Goal: Task Accomplishment & Management: Use online tool/utility

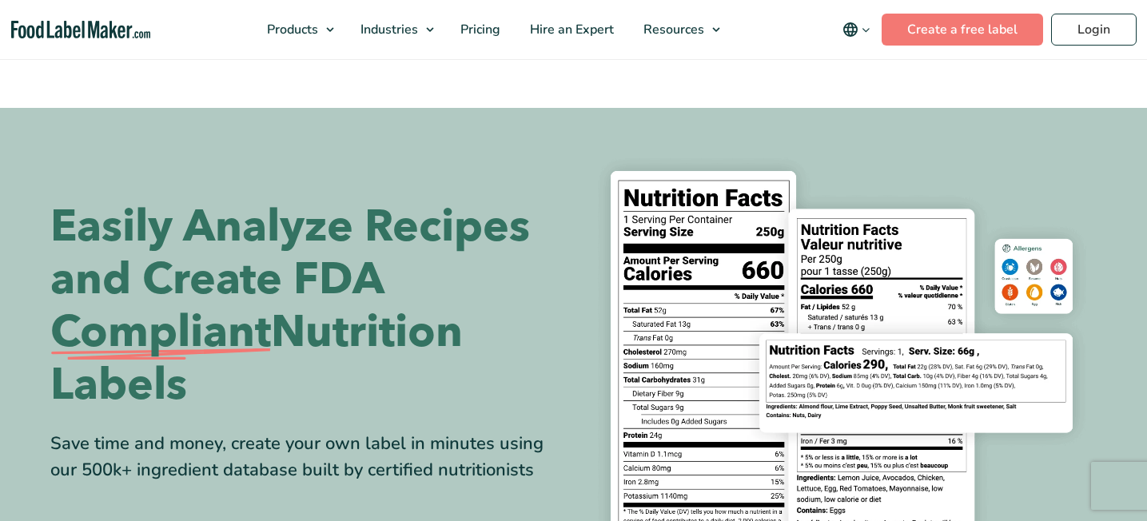
scroll to position [337, 0]
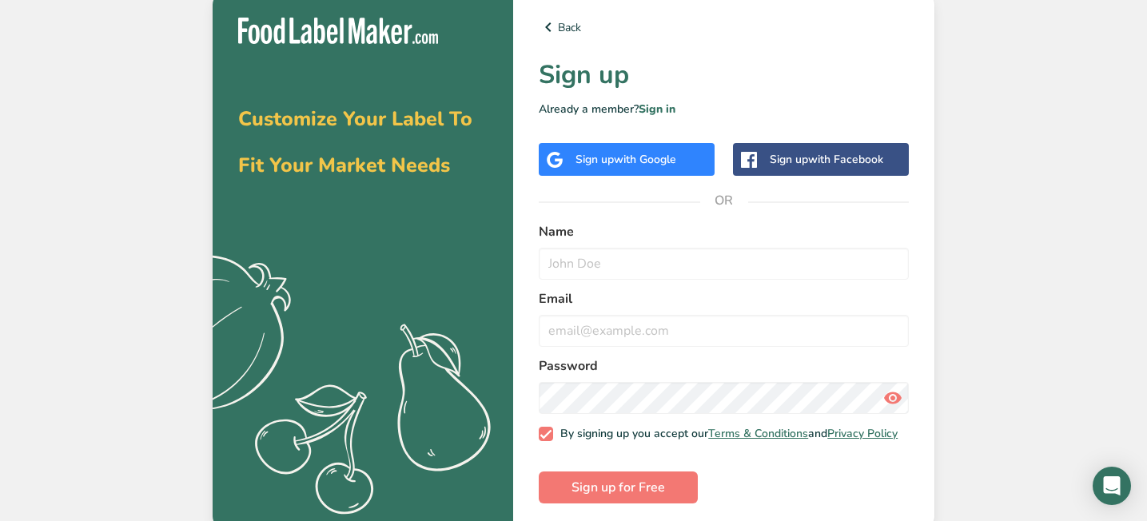
click at [664, 160] on span "with Google" at bounding box center [645, 159] width 62 height 15
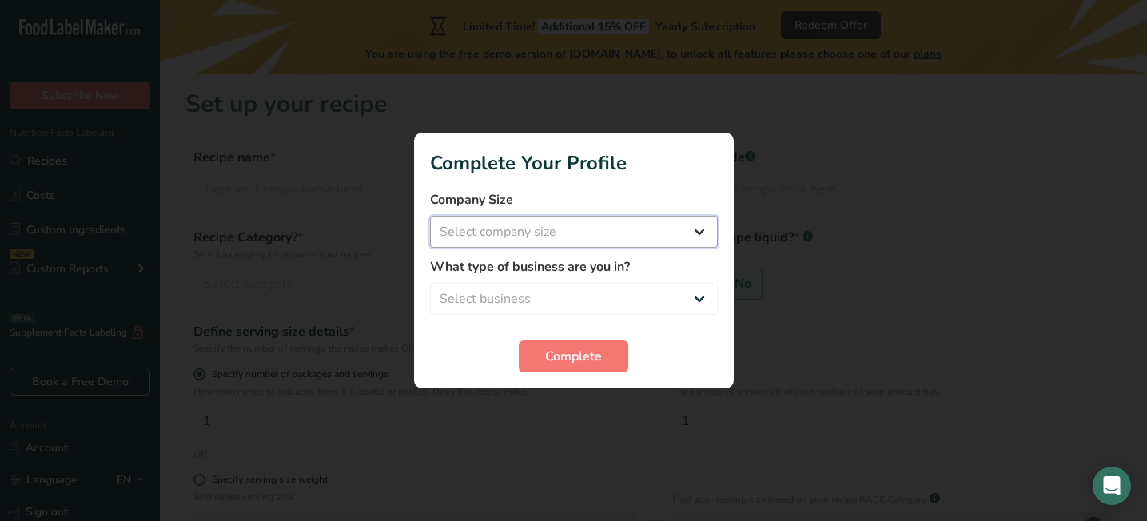
click at [664, 244] on select "Select company size Fewer than 10 Employees 10 to 50 Employees 51 to 500 Employ…" at bounding box center [574, 232] width 288 height 32
select select "2"
click at [668, 296] on select "Select business Packaged Food Manufacturer Restaurant & Cafe Bakery Meal Plans …" at bounding box center [574, 299] width 288 height 32
select select "3"
click at [610, 352] on button "Complete" at bounding box center [574, 357] width 110 height 32
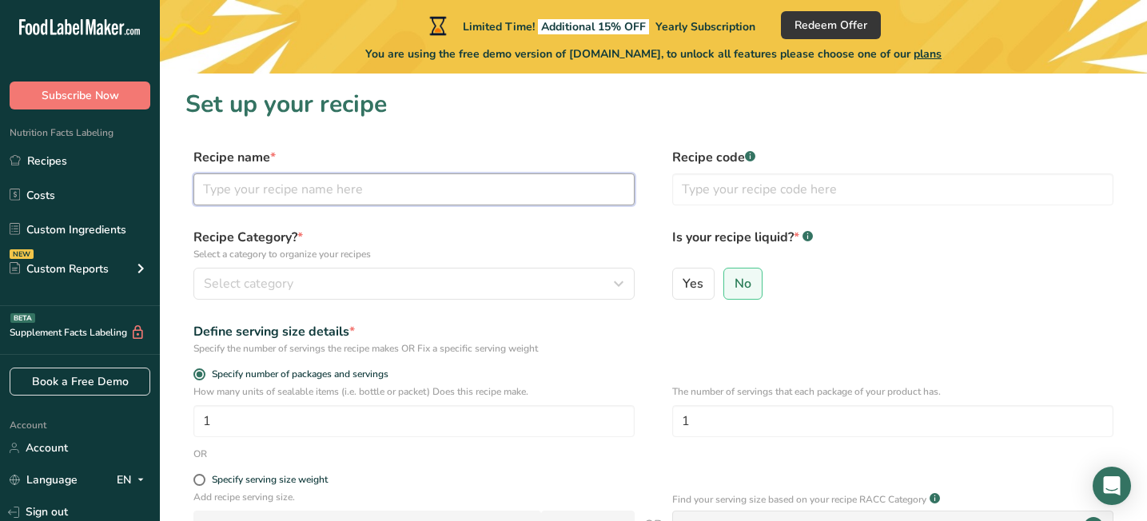
click at [543, 196] on input "text" at bounding box center [413, 189] width 441 height 32
click at [263, 193] on input "Pandeyuca Saludable" at bounding box center [413, 189] width 441 height 32
type input "Pandeyucas Saludable"
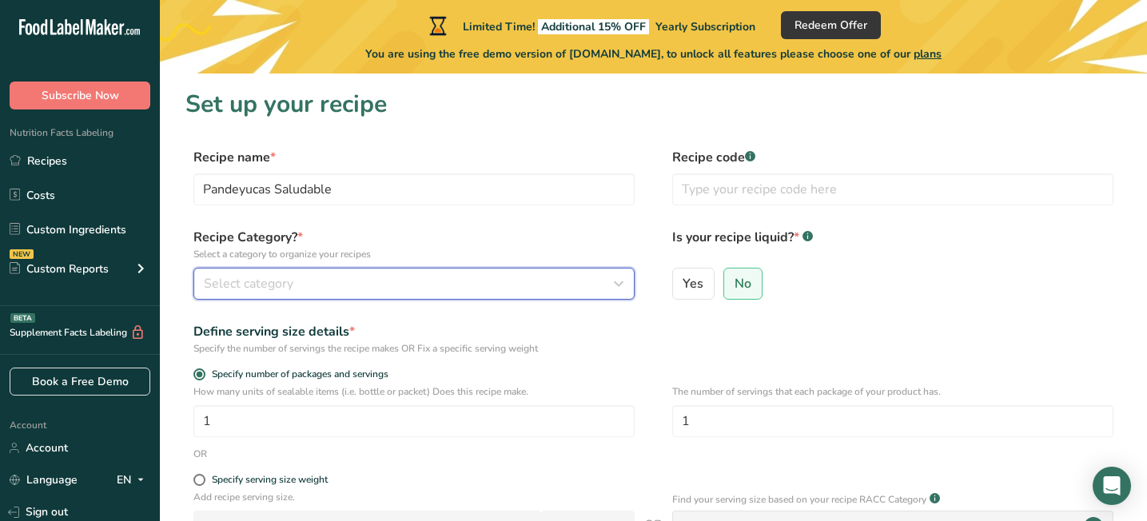
click at [313, 277] on div "Select category" at bounding box center [409, 283] width 411 height 19
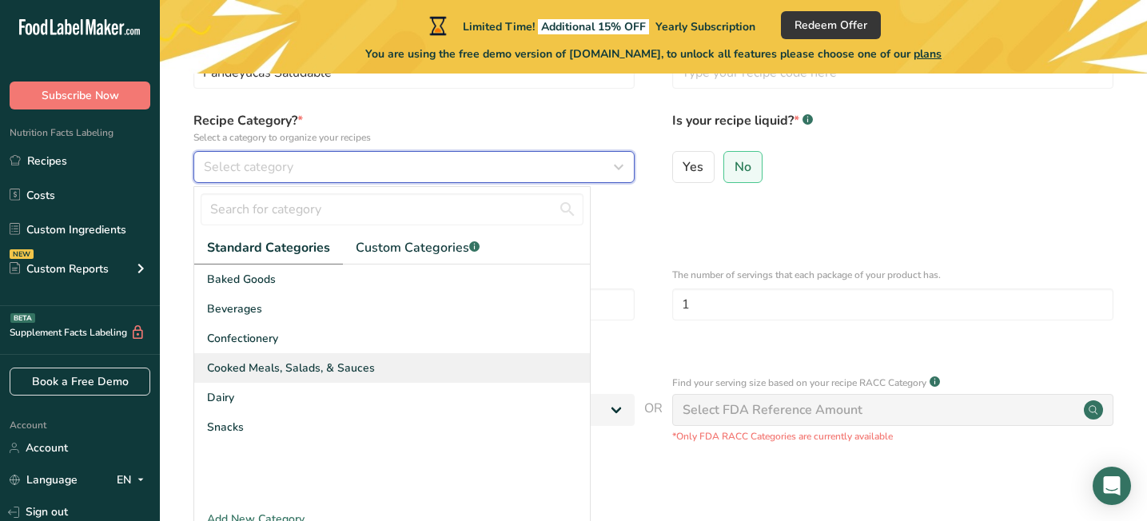
scroll to position [121, 0]
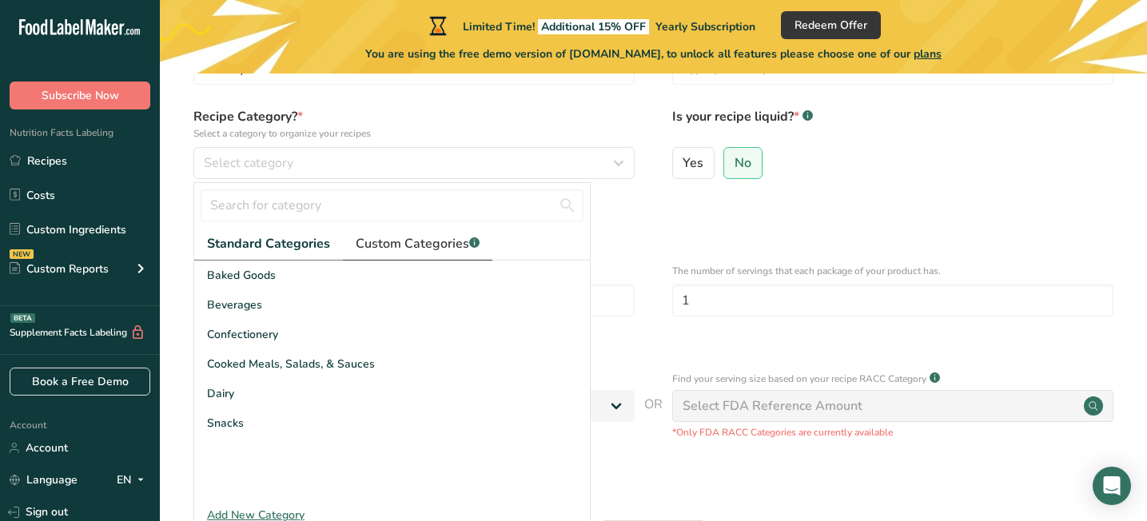
click at [404, 237] on span "Custom Categories .a-a{fill:#347362;}.b-a{fill:#fff;}" at bounding box center [418, 243] width 124 height 19
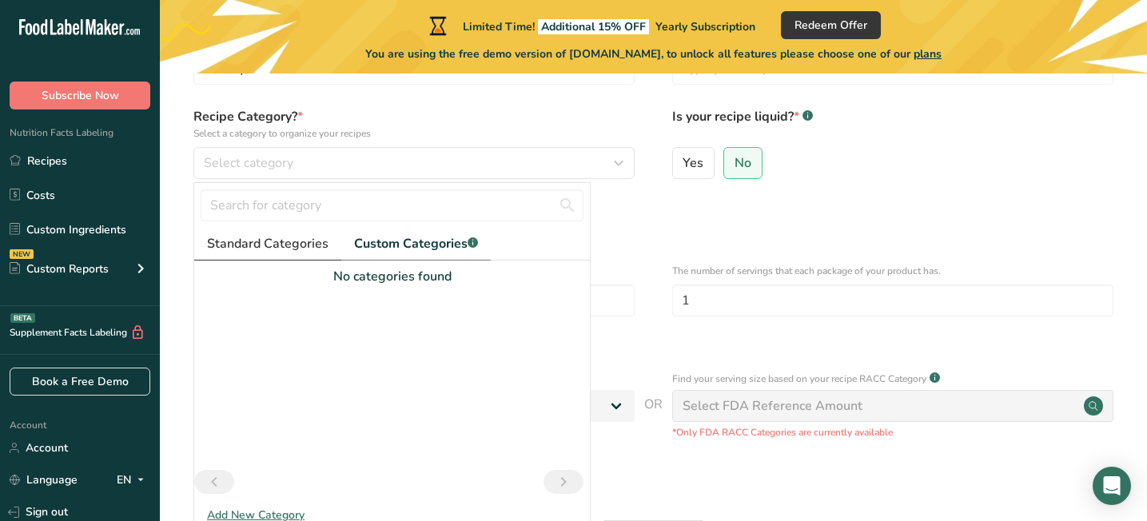
click at [279, 245] on span "Standard Categories" at bounding box center [268, 243] width 122 height 19
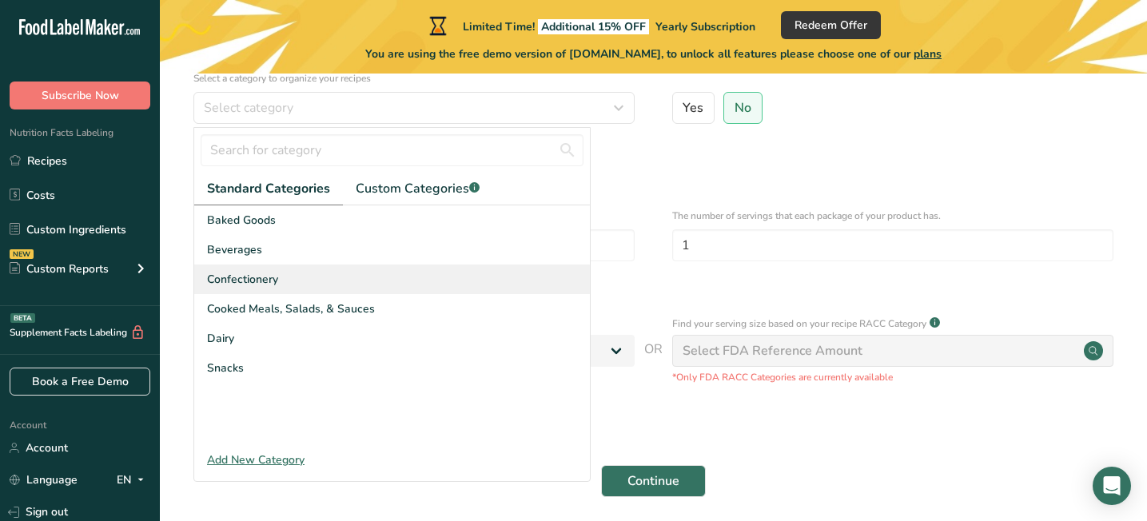
scroll to position [185, 0]
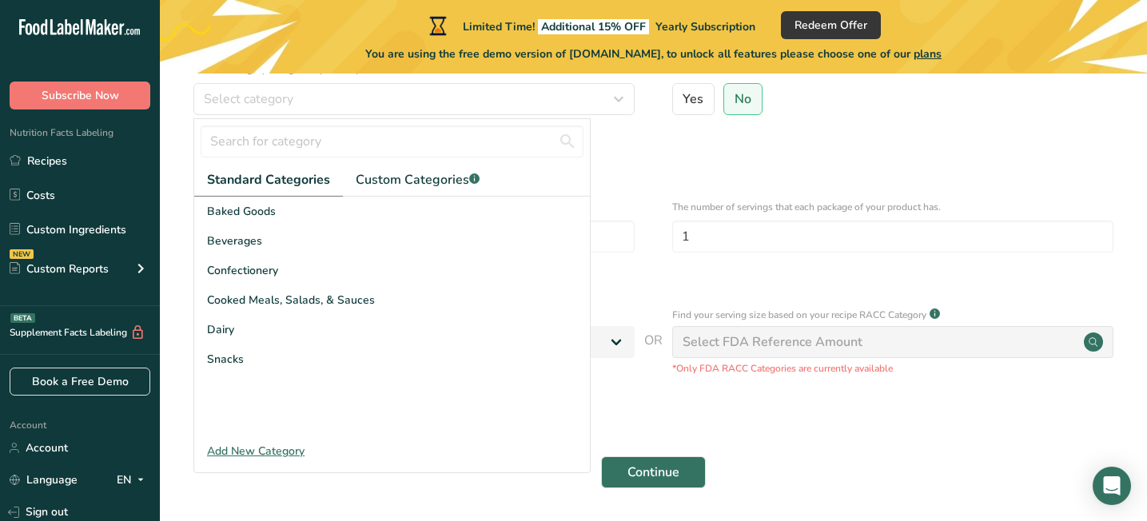
click at [289, 452] on div "Add New Category" at bounding box center [392, 451] width 396 height 17
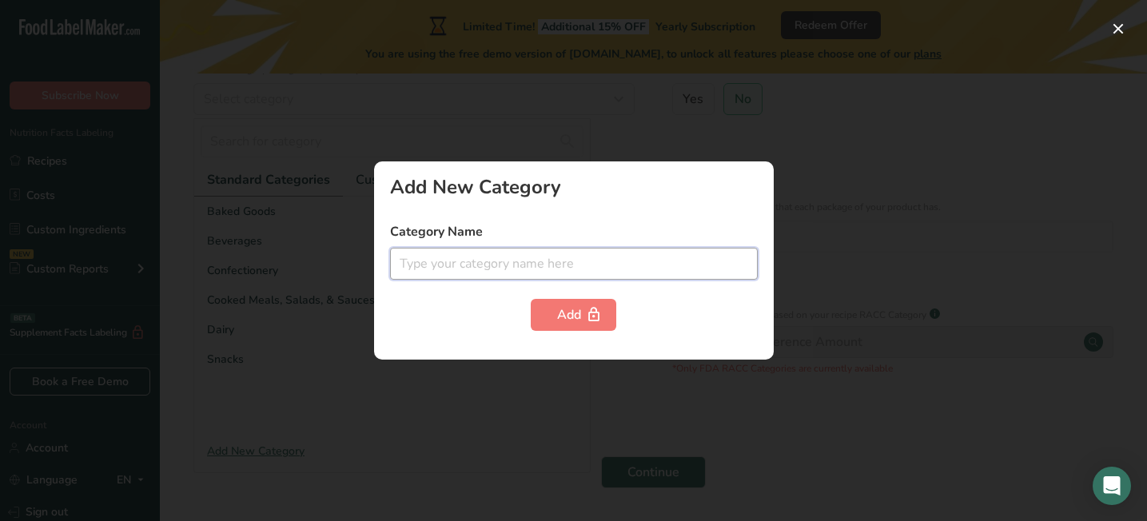
click at [459, 265] on input "text" at bounding box center [574, 264] width 368 height 32
paste input "Frozen Bakery Products"
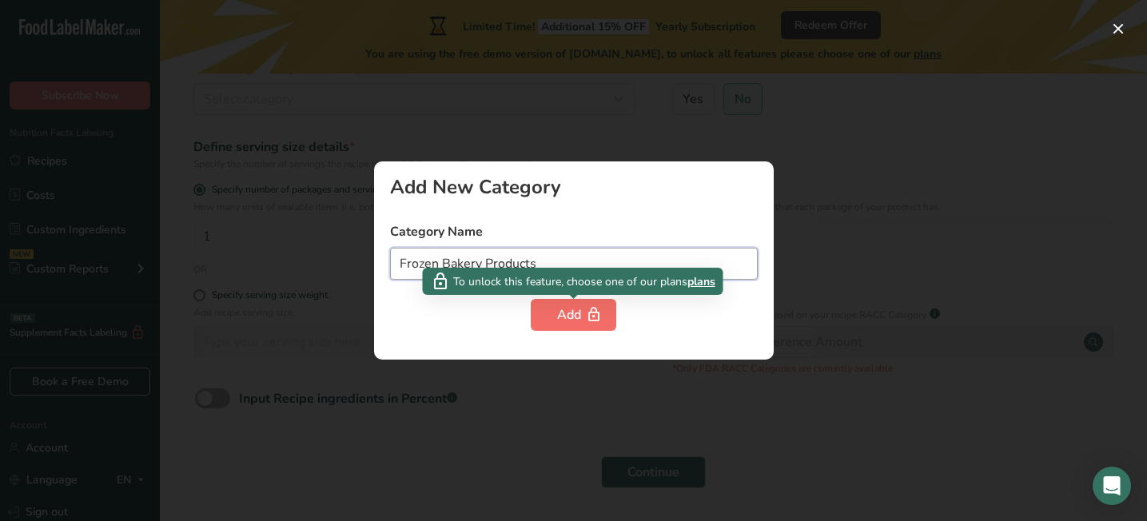
type input "Frozen Bakery Products"
click at [564, 316] on div "Add" at bounding box center [573, 314] width 33 height 19
click at [712, 281] on span "plans" at bounding box center [702, 281] width 28 height 17
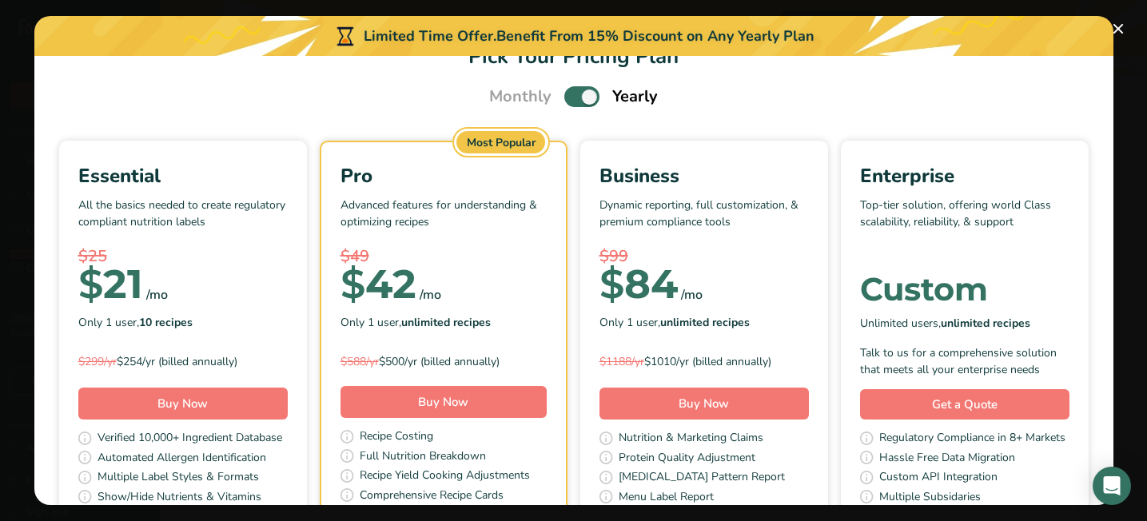
scroll to position [0, 0]
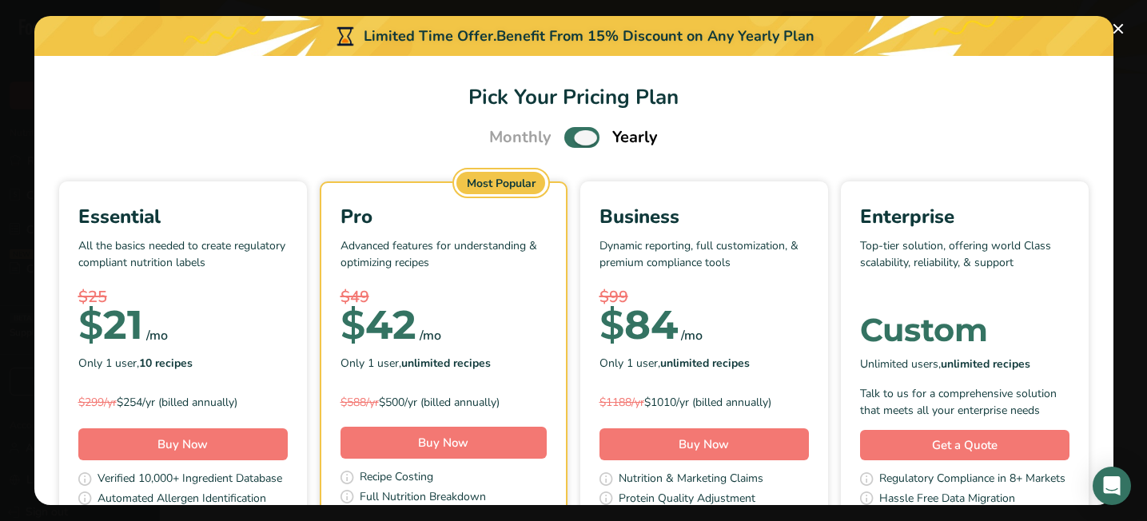
click at [579, 145] on span "Pick Your Pricing Plan Modal" at bounding box center [581, 137] width 35 height 20
click at [575, 143] on input "Pick Your Pricing Plan Modal" at bounding box center [569, 138] width 10 height 10
checkbox input "false"
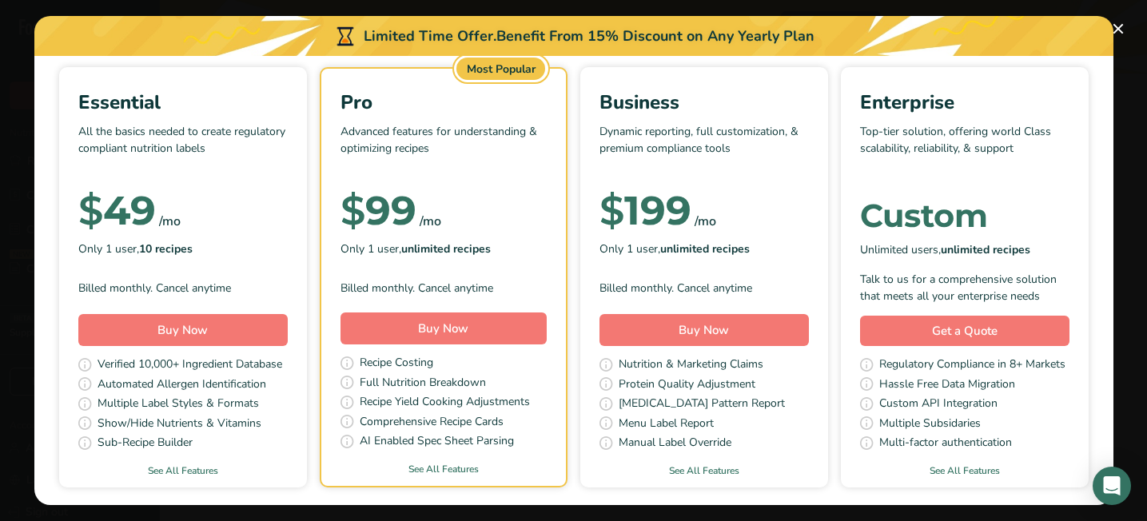
scroll to position [172, 0]
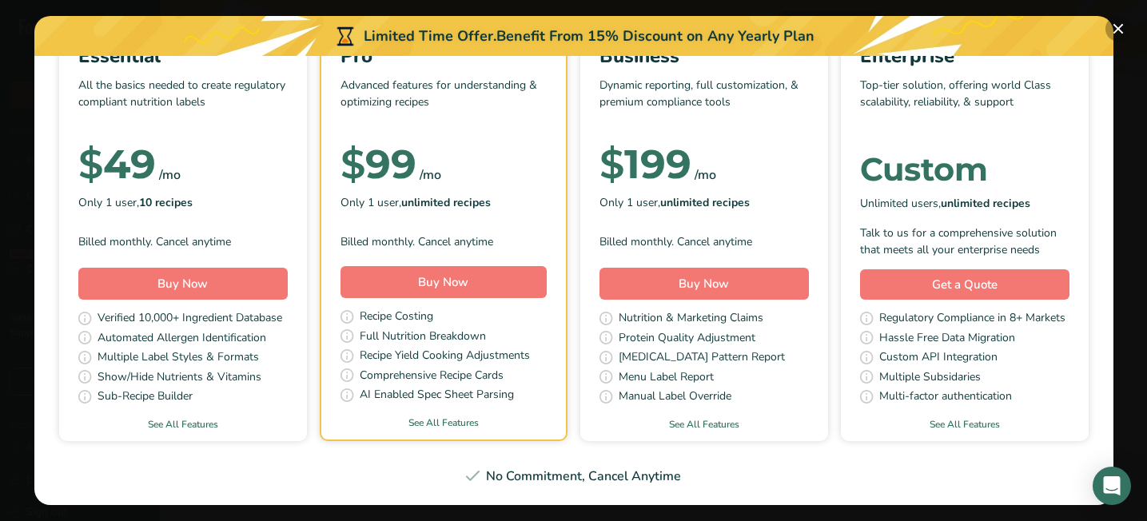
click at [1122, 29] on button "Pick Your Pricing Plan Modal" at bounding box center [1119, 29] width 26 height 26
